Goal: Task Accomplishment & Management: Use online tool/utility

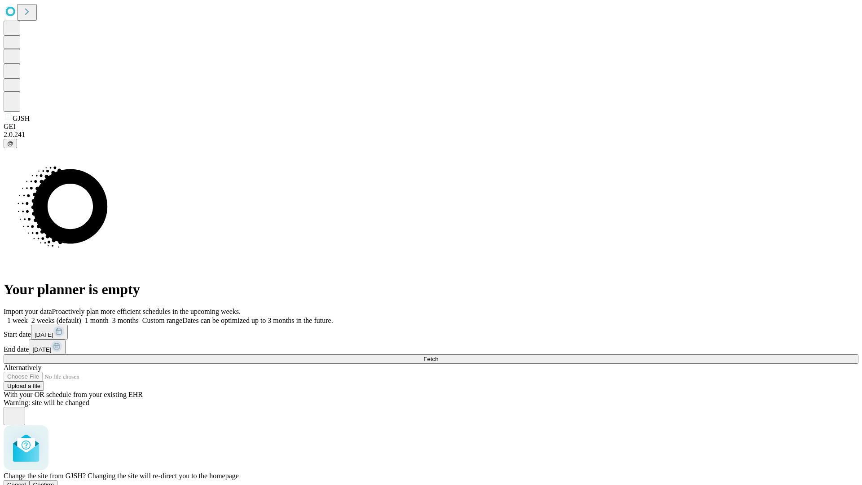
click at [54, 481] on span "Confirm" at bounding box center [43, 484] width 21 height 7
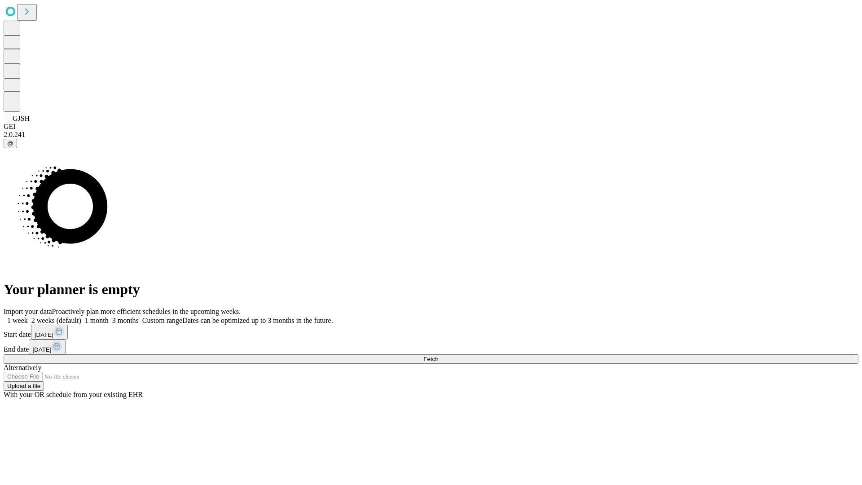
click at [81, 316] on label "2 weeks (default)" at bounding box center [54, 320] width 53 height 8
click at [438, 355] on span "Fetch" at bounding box center [430, 358] width 15 height 7
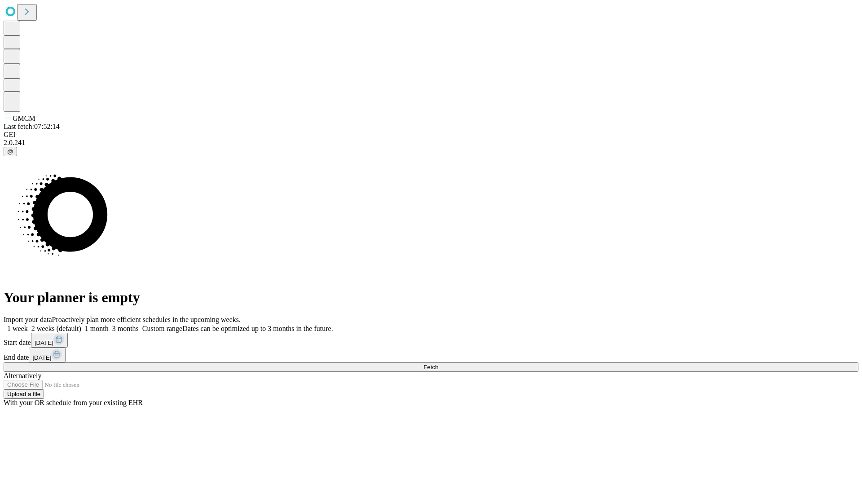
click at [81, 324] on label "2 weeks (default)" at bounding box center [54, 328] width 53 height 8
click at [438, 363] on span "Fetch" at bounding box center [430, 366] width 15 height 7
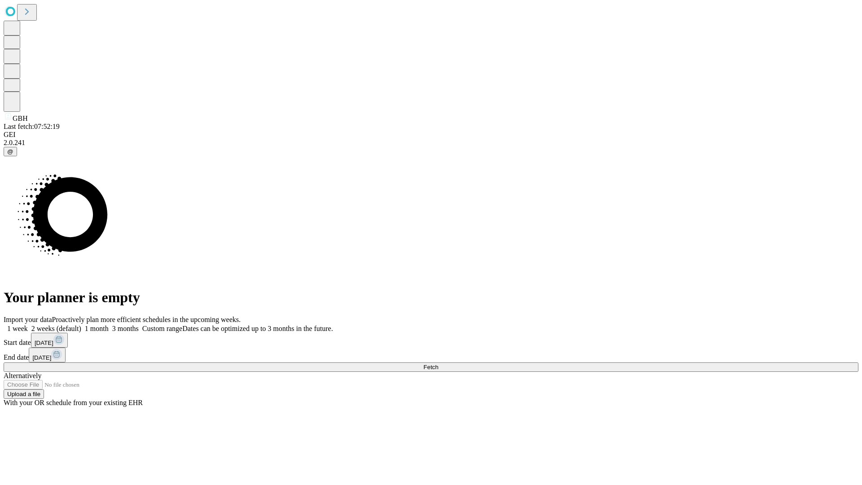
click at [81, 324] on label "2 weeks (default)" at bounding box center [54, 328] width 53 height 8
click at [438, 363] on span "Fetch" at bounding box center [430, 366] width 15 height 7
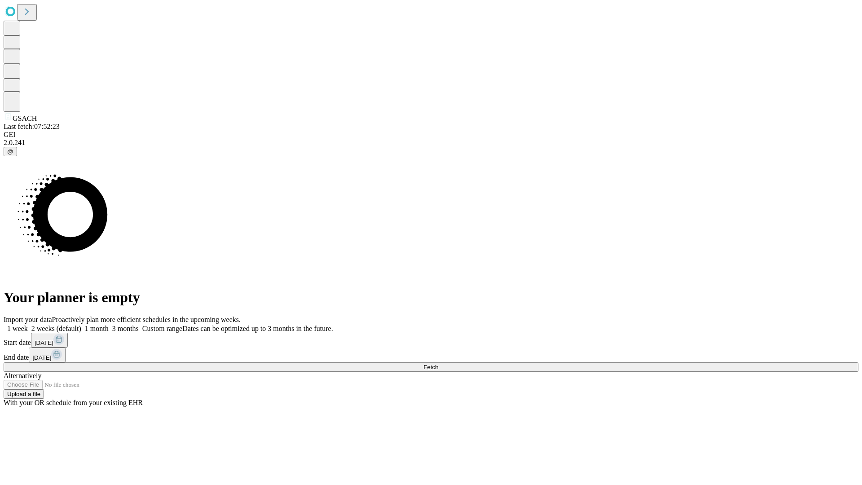
click at [81, 324] on label "2 weeks (default)" at bounding box center [54, 328] width 53 height 8
click at [438, 363] on span "Fetch" at bounding box center [430, 366] width 15 height 7
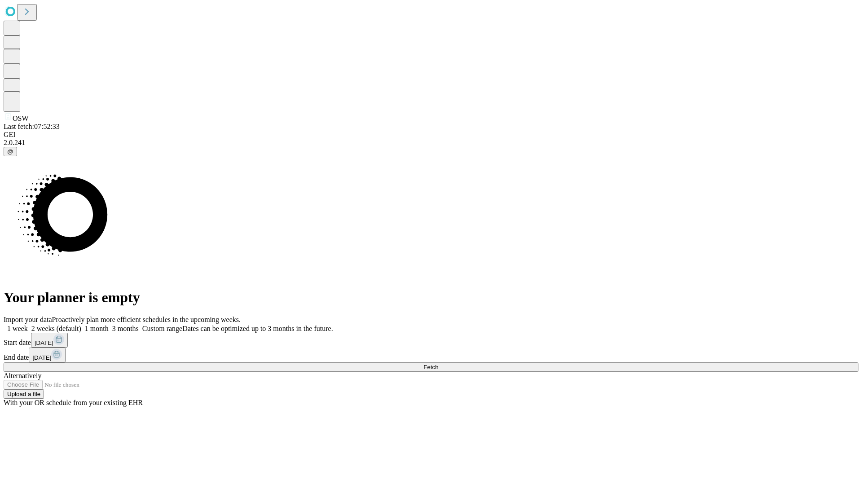
click at [81, 324] on label "2 weeks (default)" at bounding box center [54, 328] width 53 height 8
click at [438, 363] on span "Fetch" at bounding box center [430, 366] width 15 height 7
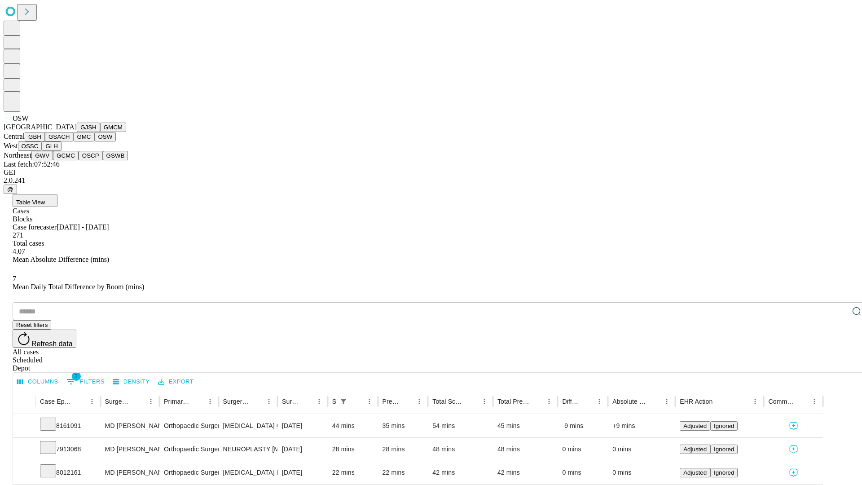
click at [42, 151] on button "OSSC" at bounding box center [30, 145] width 24 height 9
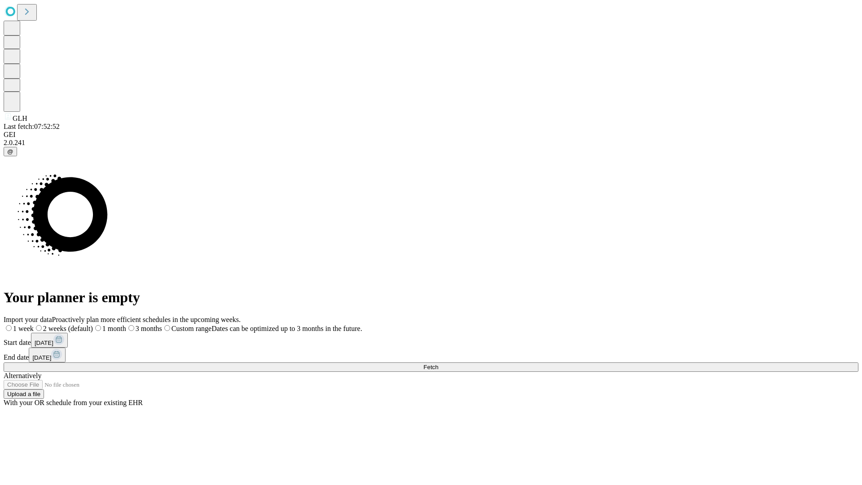
click at [93, 324] on label "2 weeks (default)" at bounding box center [63, 328] width 59 height 8
click at [438, 363] on span "Fetch" at bounding box center [430, 366] width 15 height 7
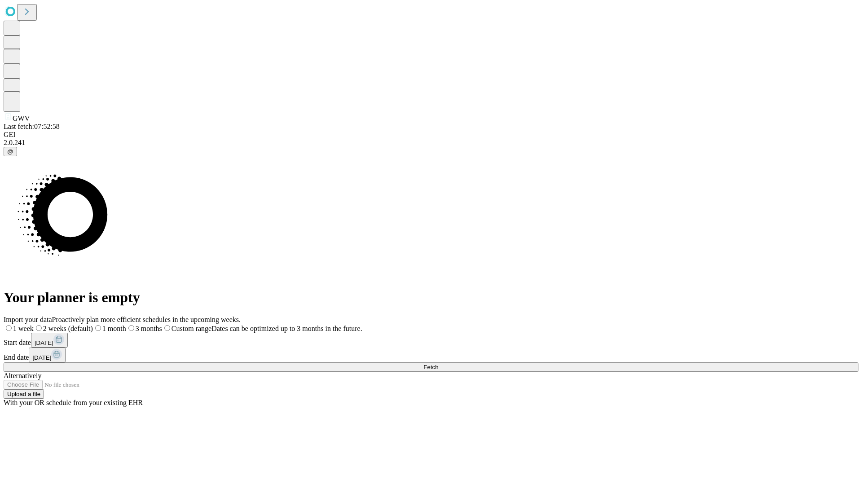
click at [93, 324] on label "2 weeks (default)" at bounding box center [63, 328] width 59 height 8
click at [438, 363] on span "Fetch" at bounding box center [430, 366] width 15 height 7
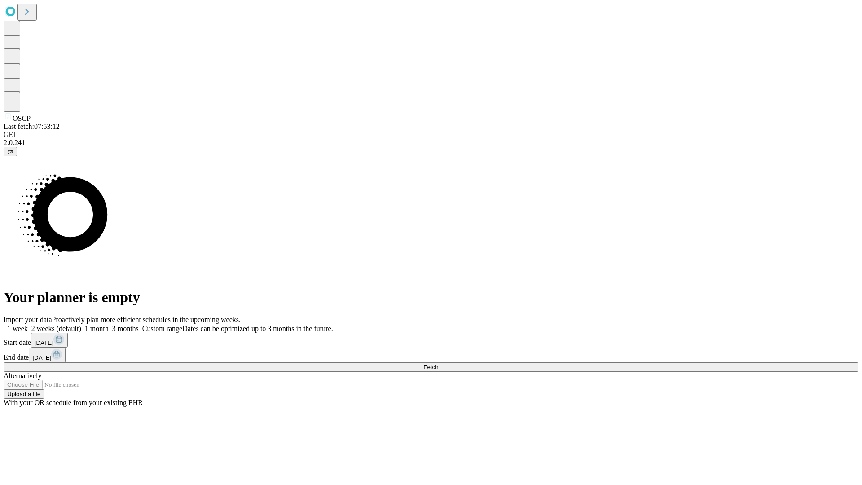
click at [438, 363] on span "Fetch" at bounding box center [430, 366] width 15 height 7
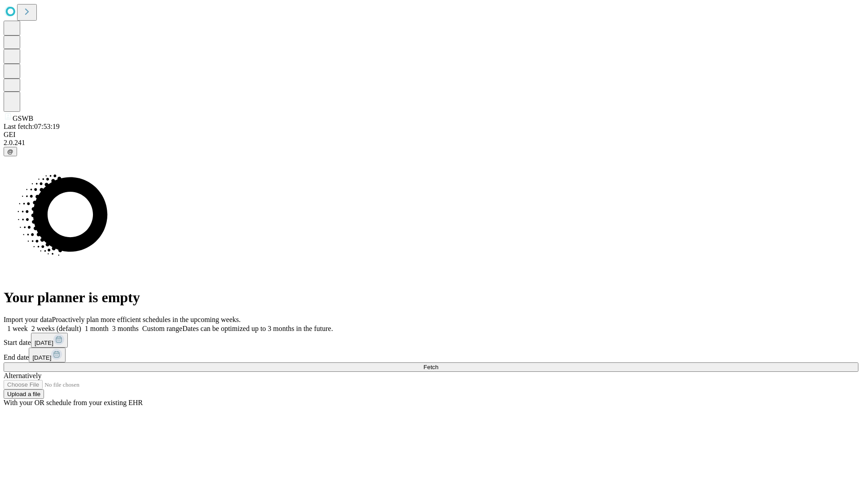
click at [81, 324] on label "2 weeks (default)" at bounding box center [54, 328] width 53 height 8
click at [438, 363] on span "Fetch" at bounding box center [430, 366] width 15 height 7
